Goal: Information Seeking & Learning: Understand process/instructions

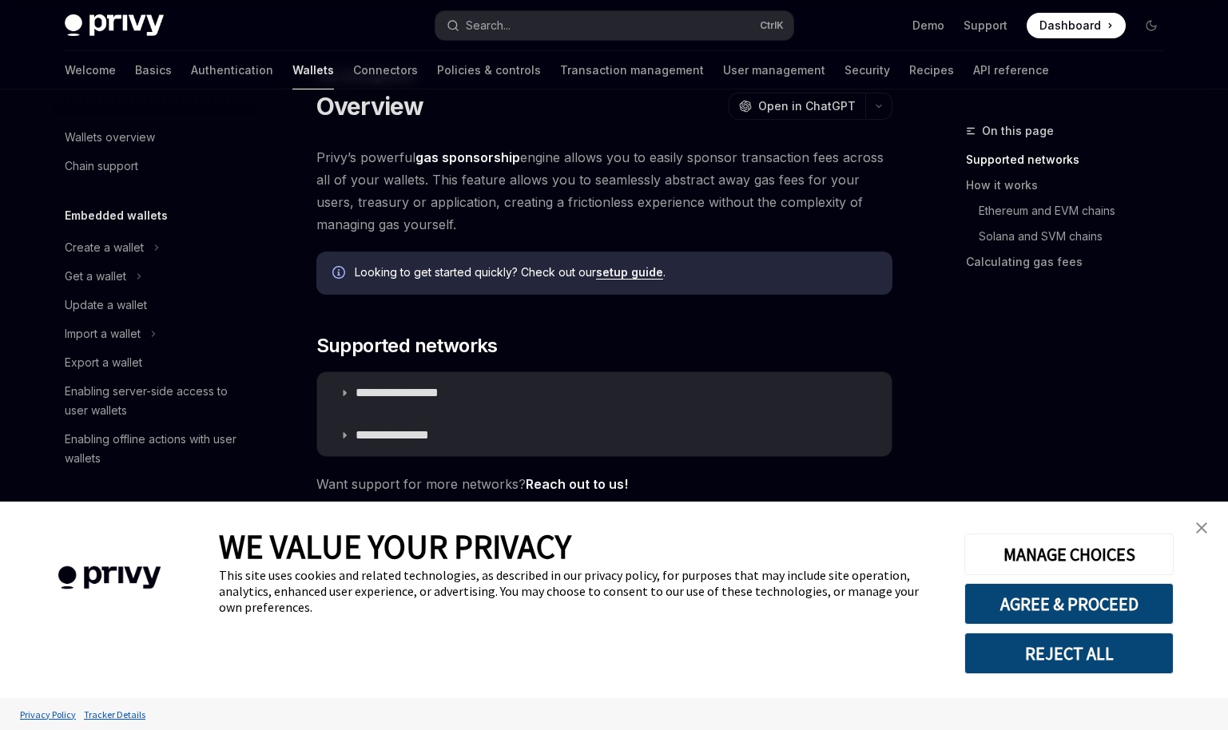
scroll to position [642, 0]
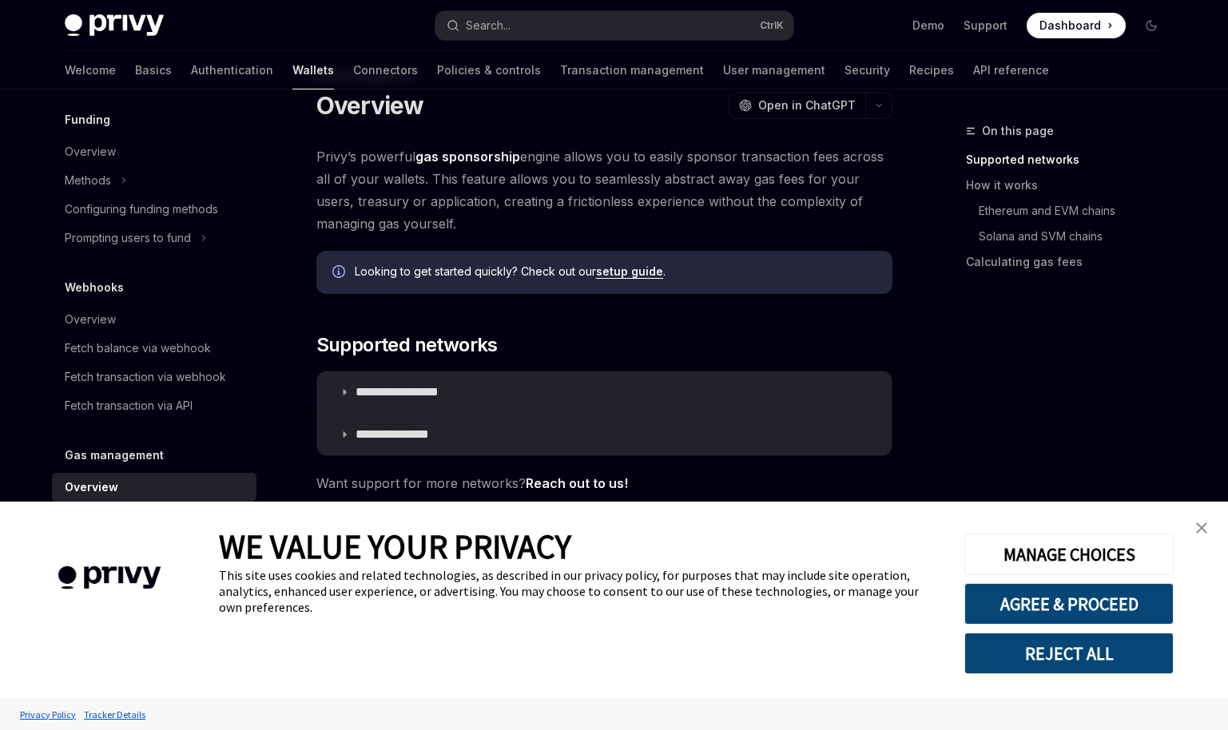
click at [1197, 532] on img "close banner" at bounding box center [1201, 528] width 11 height 11
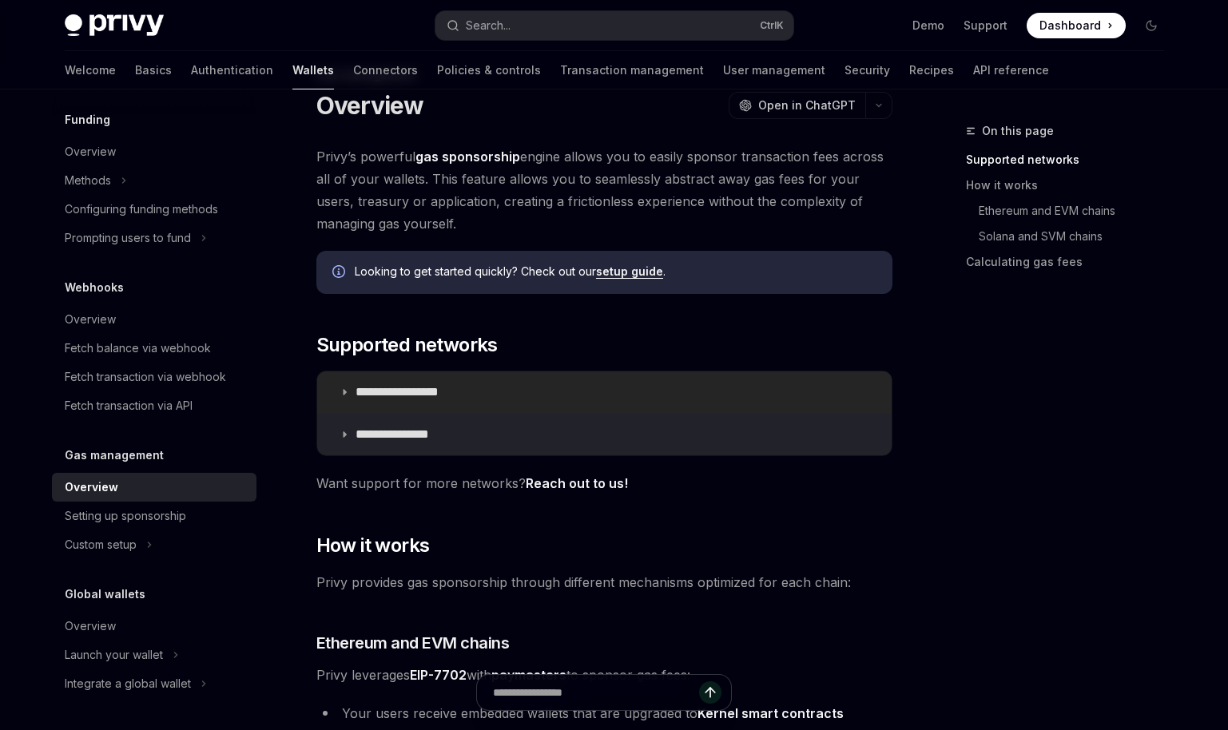
click at [446, 387] on p "**********" at bounding box center [415, 392] width 119 height 16
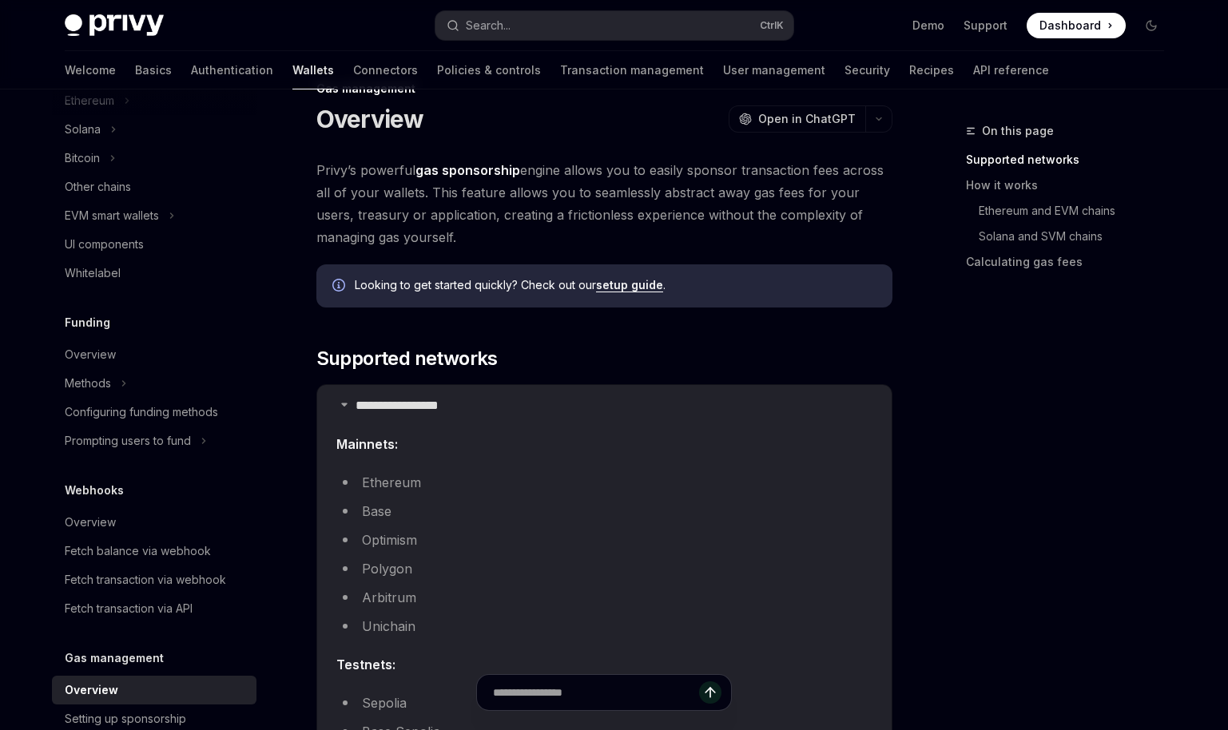
scroll to position [438, 0]
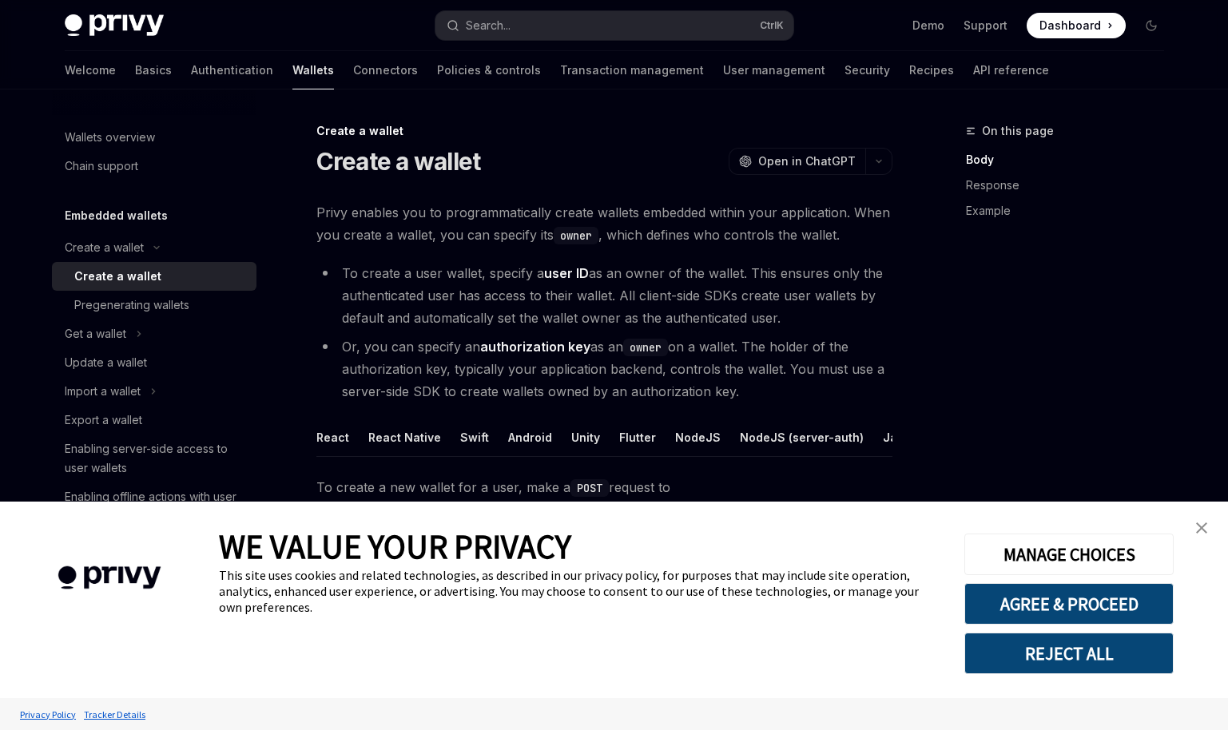
click at [1200, 529] on img "close banner" at bounding box center [1201, 528] width 11 height 11
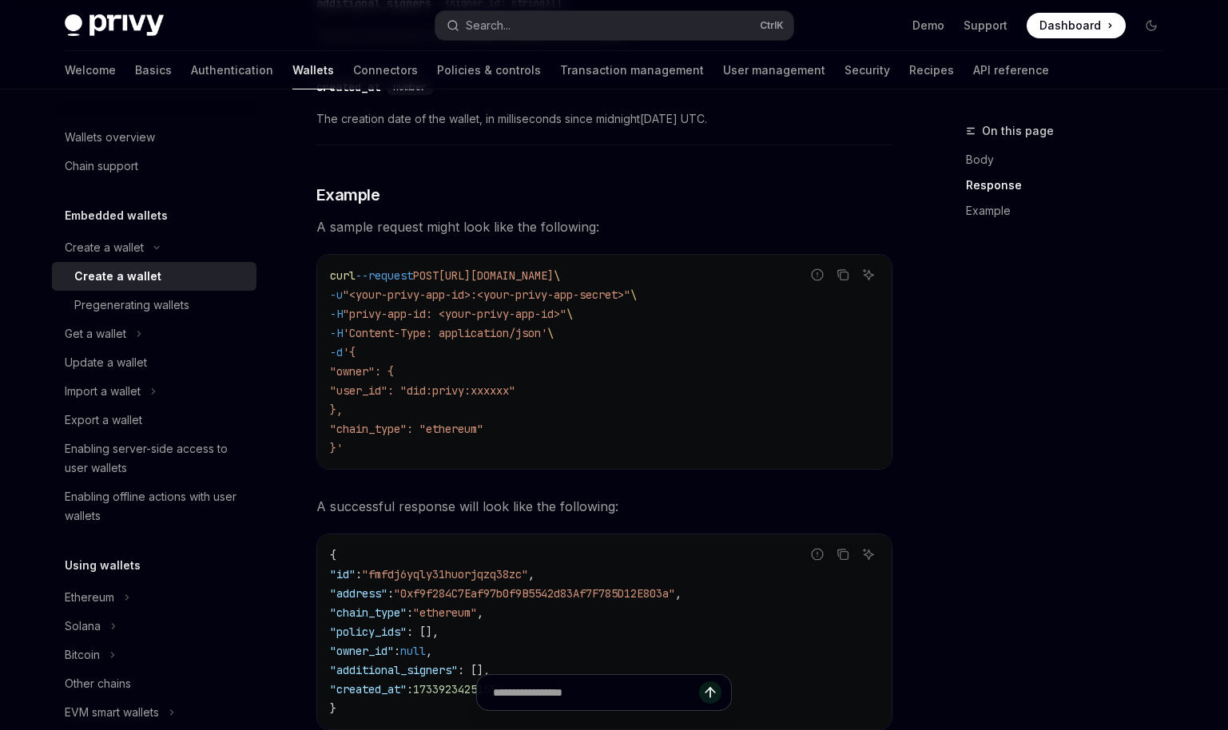
scroll to position [2065, 0]
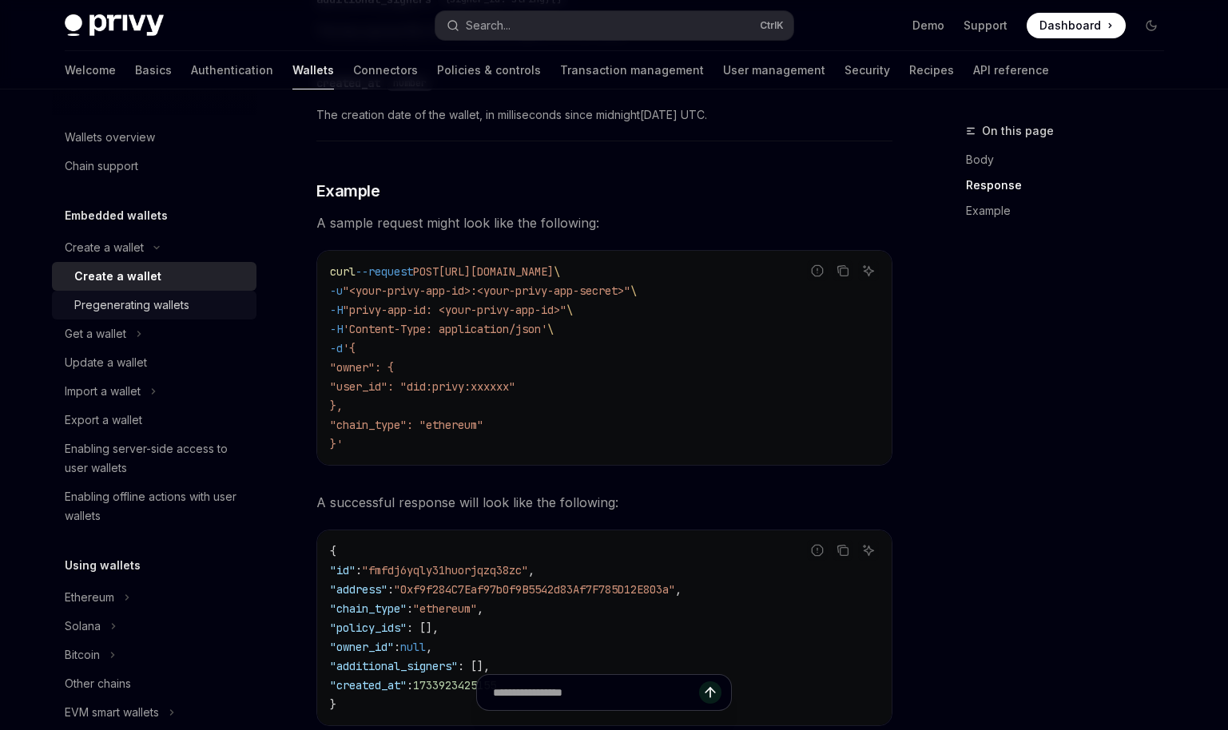
click at [181, 300] on div "Pregenerating wallets" at bounding box center [131, 305] width 115 height 19
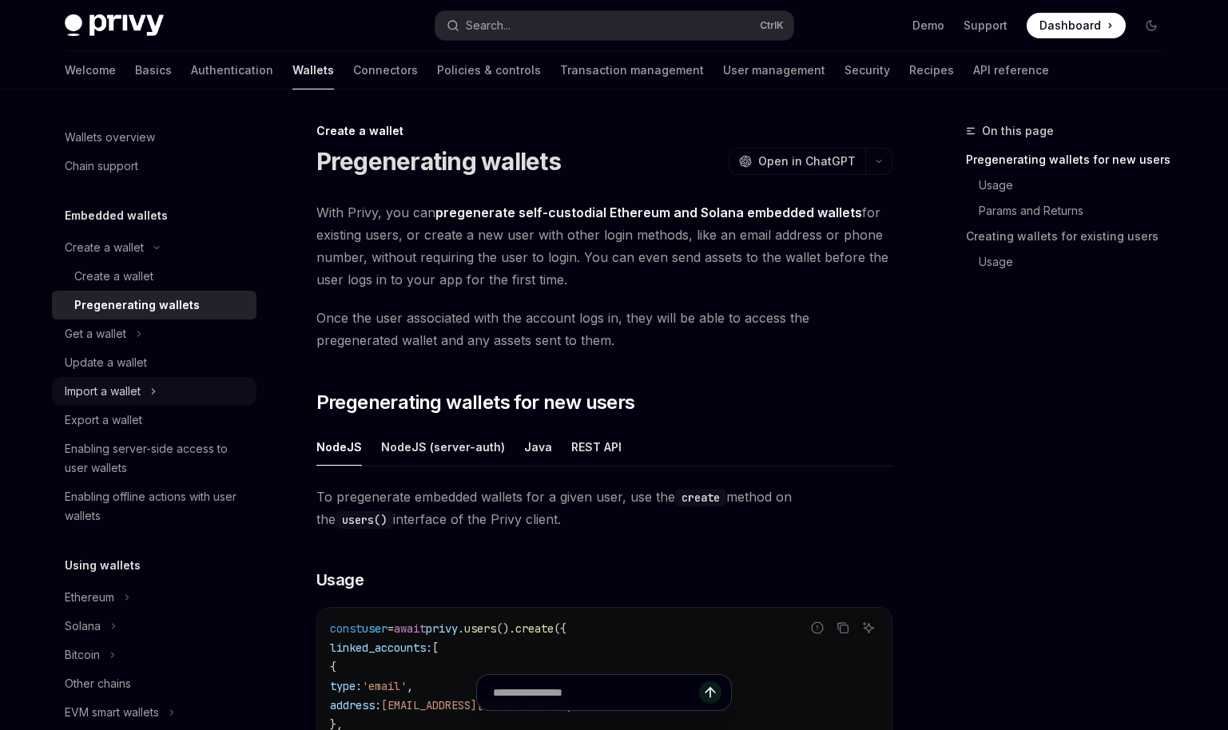
click at [193, 378] on button "Import a wallet" at bounding box center [154, 391] width 205 height 29
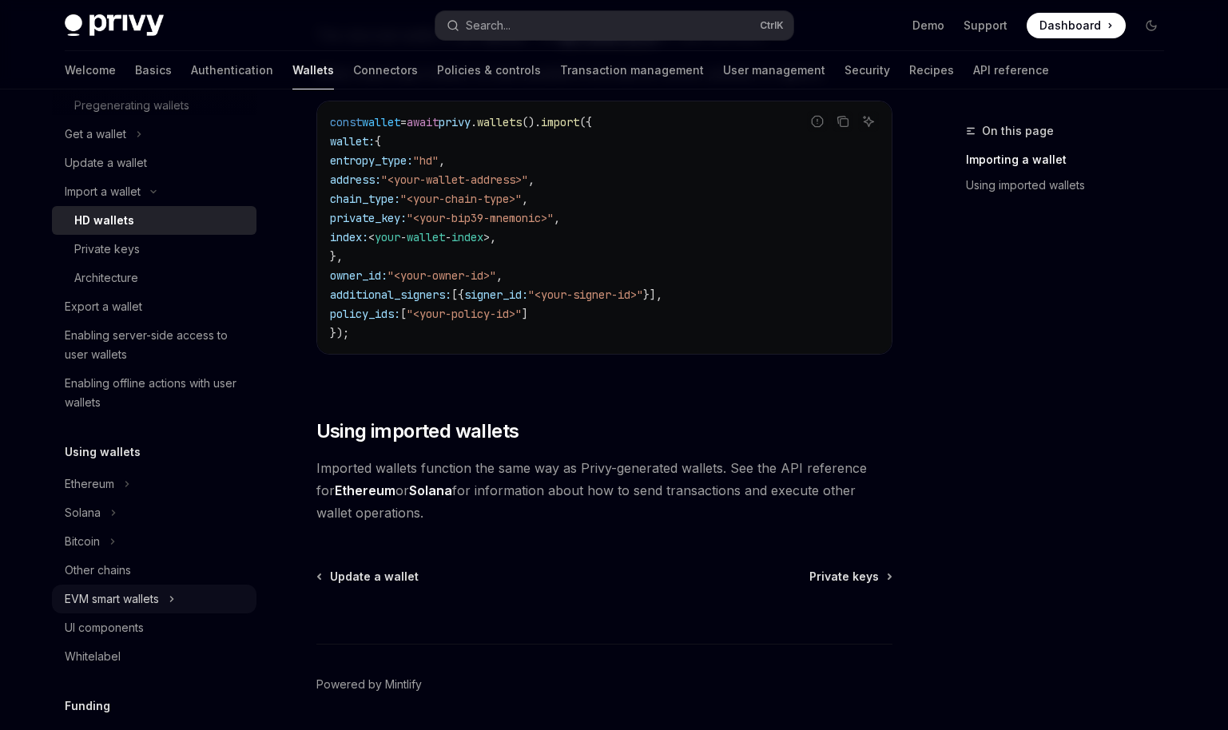
scroll to position [205, 0]
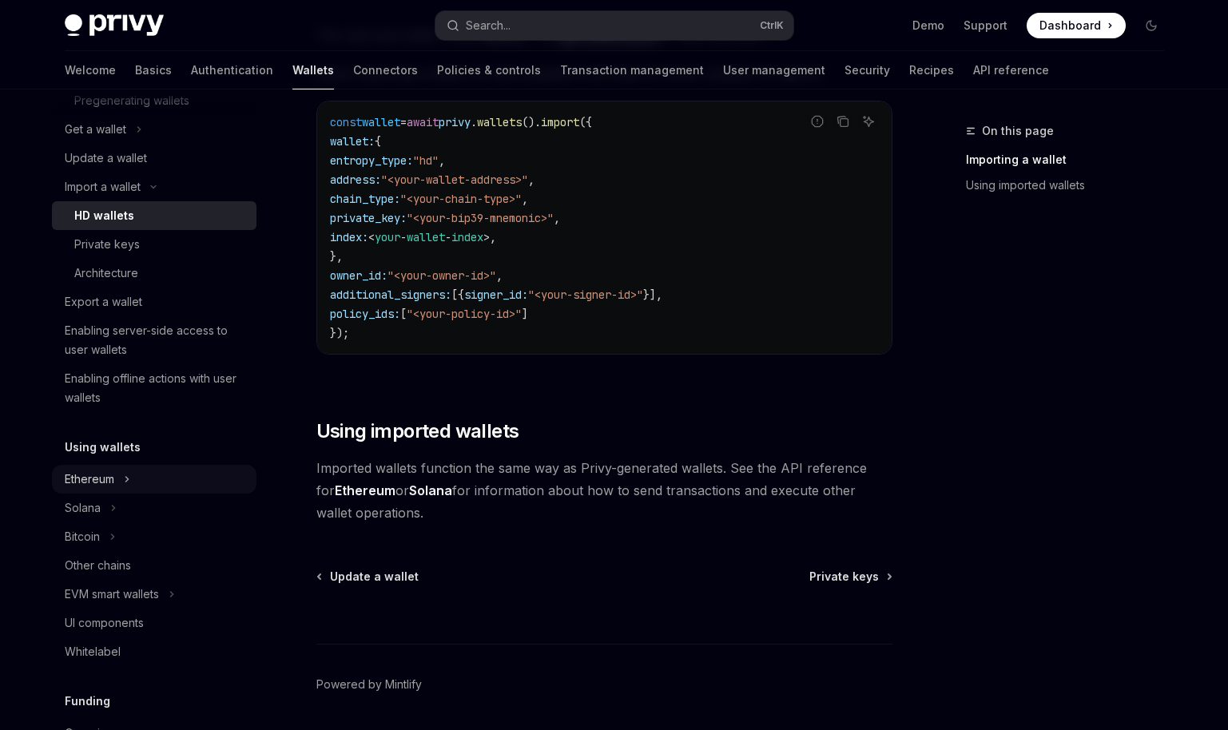
click at [110, 487] on div "Ethereum" at bounding box center [90, 479] width 50 height 19
type textarea "*"
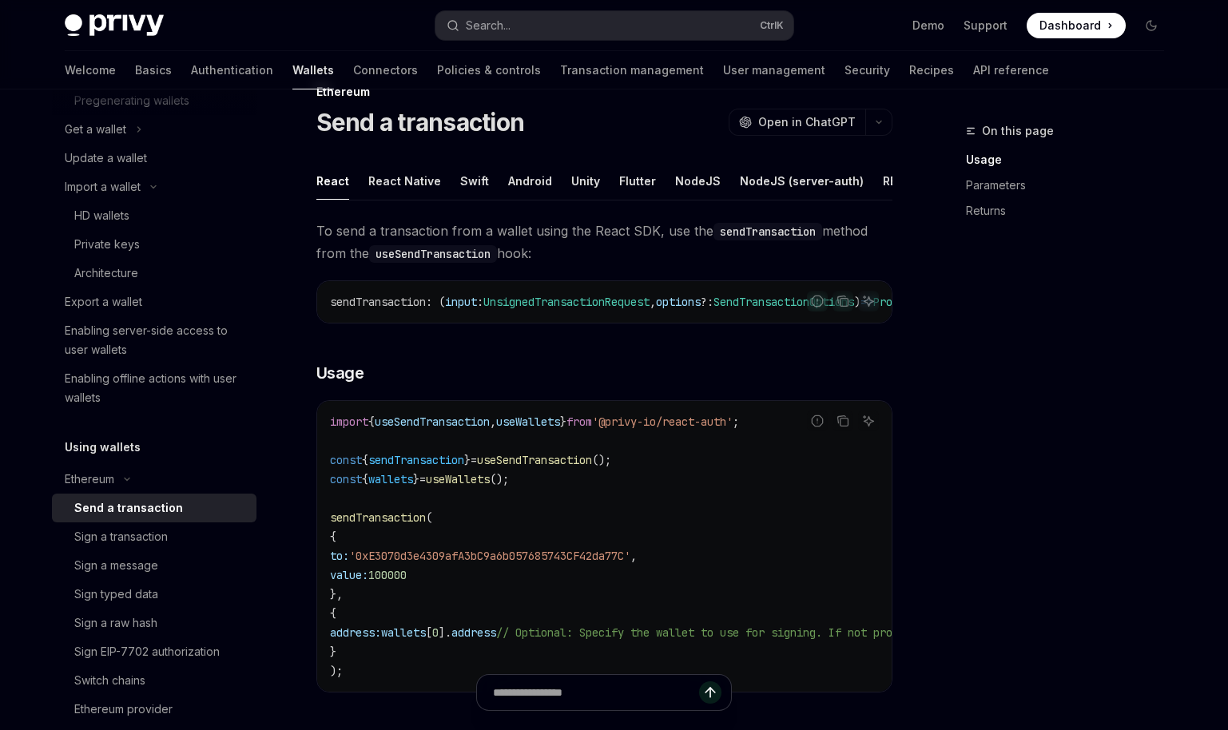
scroll to position [1, 0]
